Goal: Find contact information: Find contact information

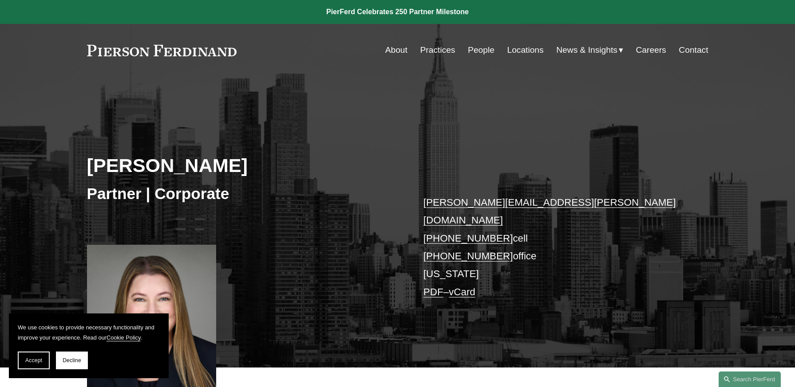
click at [443, 257] on p "[PERSON_NAME][EMAIL_ADDRESS][PERSON_NAME][DOMAIN_NAME] [PHONE_NUMBER] cell [PHO…" at bounding box center [552, 247] width 259 height 107
click at [439, 287] on link "PDF" at bounding box center [433, 292] width 20 height 11
click at [468, 287] on link "vCard" at bounding box center [462, 292] width 27 height 11
click at [473, 154] on div "[PERSON_NAME] Partner | Corporate [PERSON_NAME][EMAIL_ADDRESS][PERSON_NAME][DOM…" at bounding box center [397, 234] width 795 height 268
click at [528, 51] on link "Locations" at bounding box center [525, 50] width 36 height 17
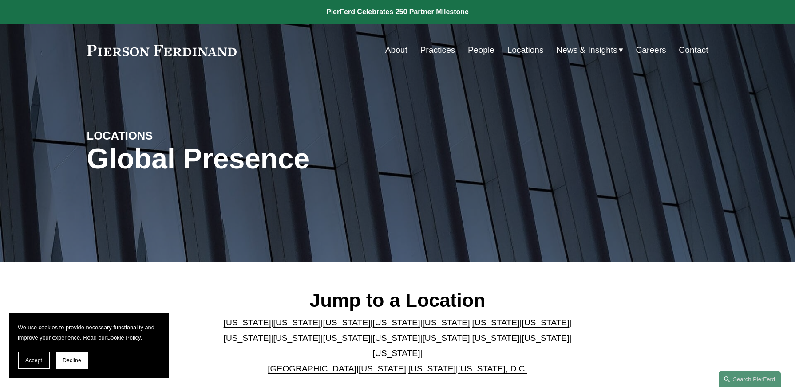
click at [373, 343] on link "[US_STATE]" at bounding box center [396, 338] width 47 height 9
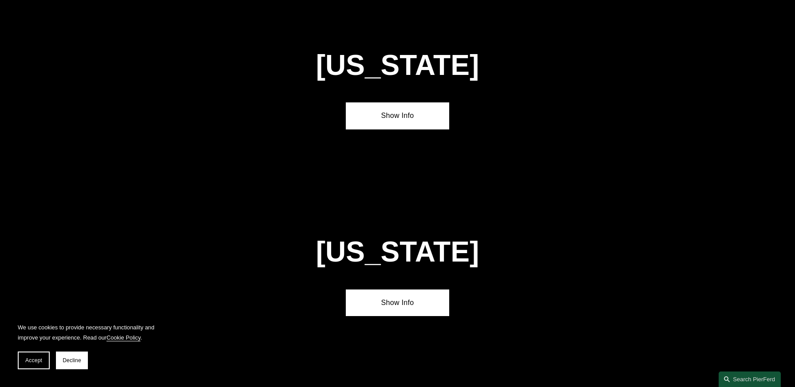
scroll to position [2265, 0]
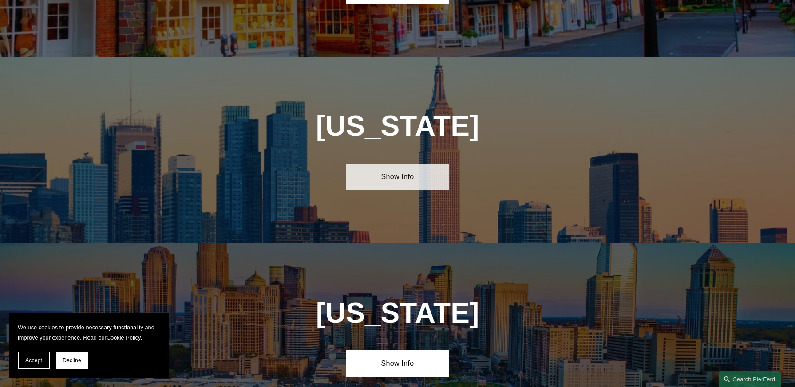
click at [386, 164] on link "Show Info" at bounding box center [397, 177] width 103 height 27
